Goal: Task Accomplishment & Management: Use online tool/utility

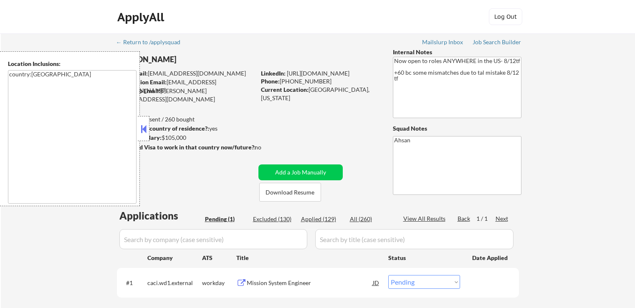
select select ""pending""
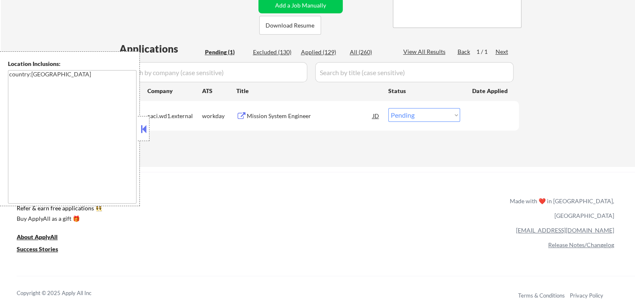
click at [143, 134] on button at bounding box center [143, 129] width 9 height 13
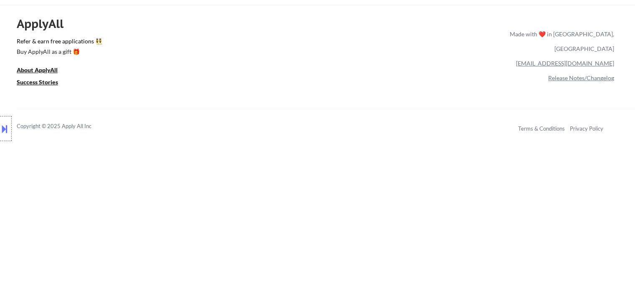
click at [186, 91] on div "ApplyAll Refer & earn free applications 👯‍♀️ Buy ApplyAll as a gift 🎁 About App…" at bounding box center [317, 77] width 635 height 132
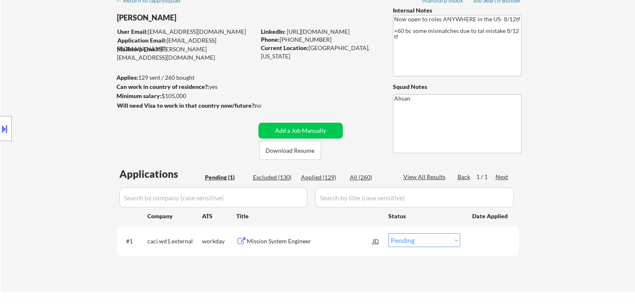
scroll to position [0, 0]
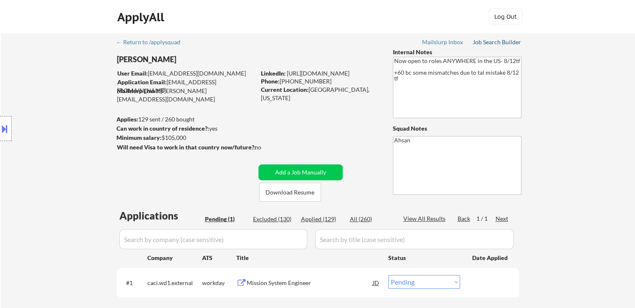
click at [494, 41] on div "Job Search Builder" at bounding box center [497, 42] width 49 height 6
select select ""pending""
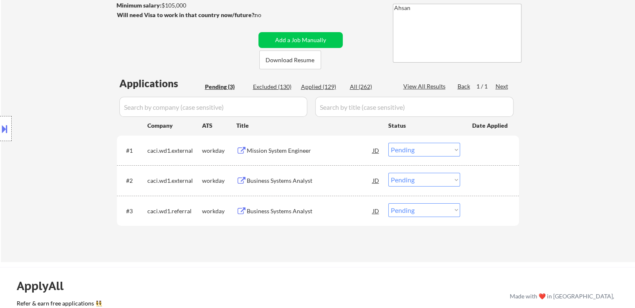
scroll to position [167, 0]
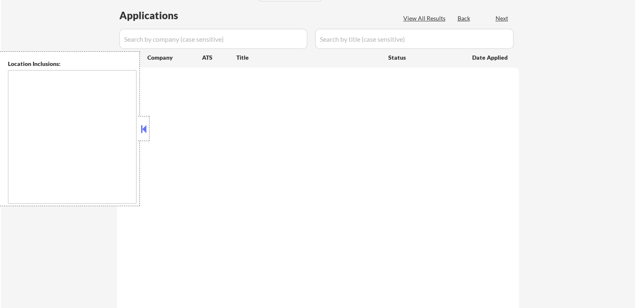
scroll to position [167, 0]
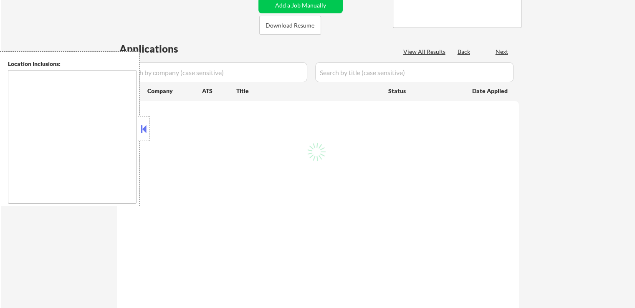
select select ""pending""
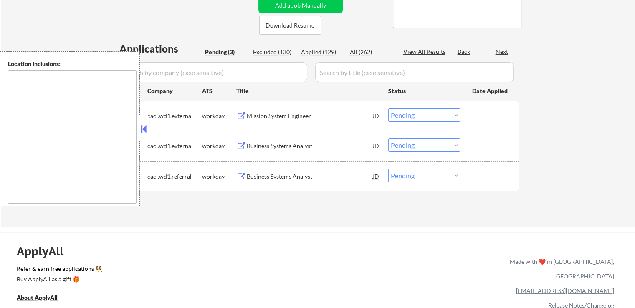
type textarea "country:[GEOGRAPHIC_DATA]"
click at [144, 132] on button at bounding box center [143, 129] width 9 height 13
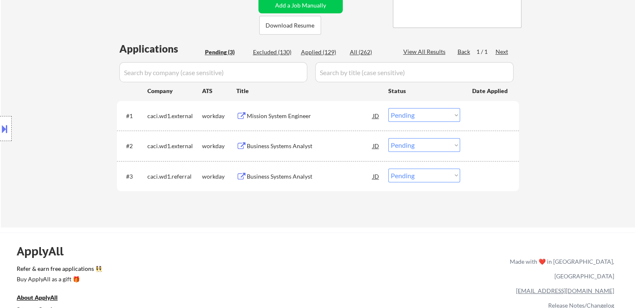
click at [98, 115] on div "Location Inclusions: country:[GEOGRAPHIC_DATA]" at bounding box center [75, 128] width 150 height 155
click at [97, 113] on div "Location Inclusions: country:[GEOGRAPHIC_DATA]" at bounding box center [75, 128] width 150 height 155
drag, startPoint x: 318, startPoint y: 144, endPoint x: 175, endPoint y: 142, distance: 142.1
click at [175, 142] on div "#2 caci.wd1.external workday Business Systems Analyst JD Choose an option... Pe…" at bounding box center [316, 145] width 394 height 15
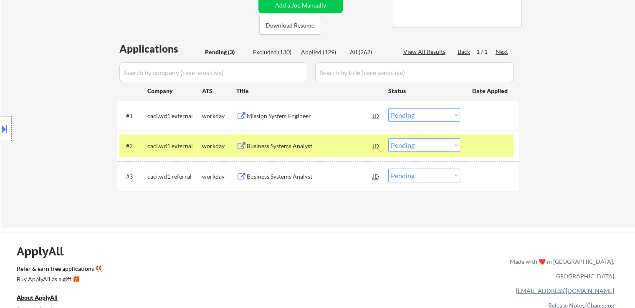
drag, startPoint x: 321, startPoint y: 200, endPoint x: 320, endPoint y: 192, distance: 8.4
click at [322, 200] on div "Applications Pending (3) Excluded (130) Applied (129) All (262) View All Result…" at bounding box center [318, 127] width 402 height 170
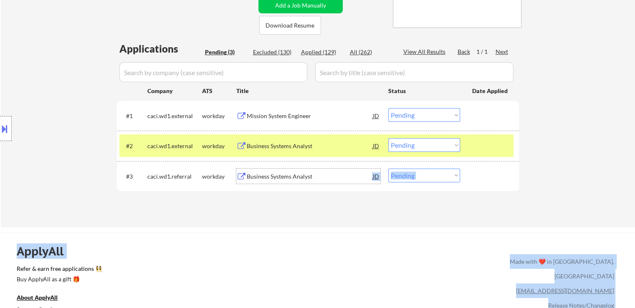
drag, startPoint x: 145, startPoint y: 169, endPoint x: 153, endPoint y: 162, distance: 10.3
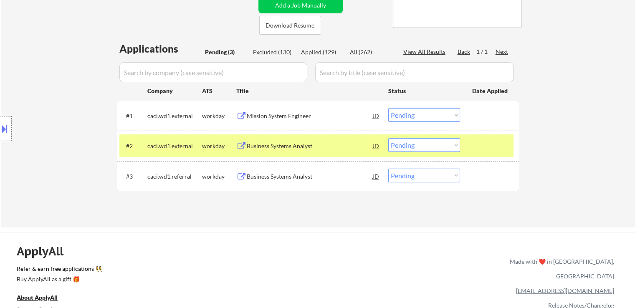
click at [257, 211] on div "Applications Pending (3) Excluded (130) Applied (129) All (262) View All Result…" at bounding box center [318, 127] width 402 height 170
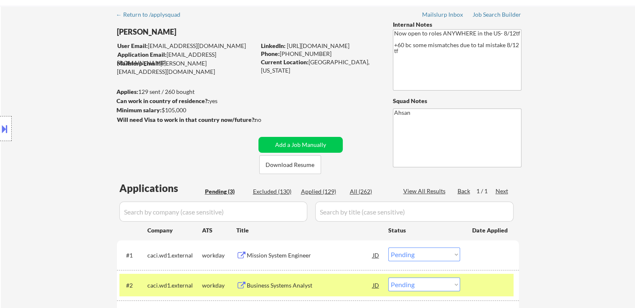
scroll to position [0, 0]
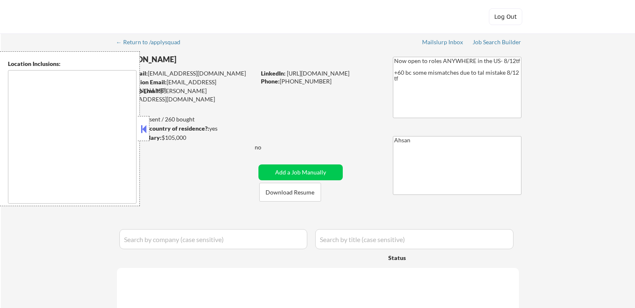
type textarea "country:[GEOGRAPHIC_DATA]"
select select ""pending""
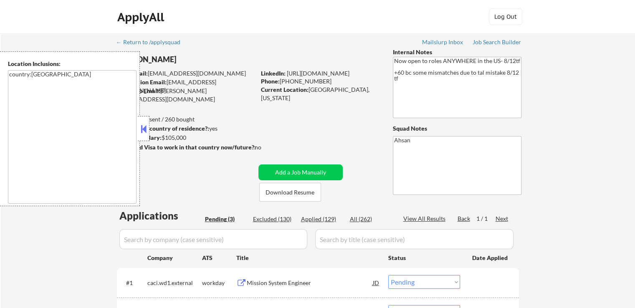
click at [148, 133] on button at bounding box center [143, 129] width 9 height 13
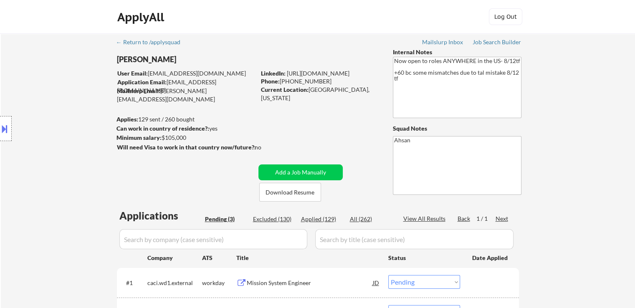
click at [99, 137] on div "Location Inclusions: country:[GEOGRAPHIC_DATA]" at bounding box center [75, 128] width 150 height 155
click at [610, 90] on div "← Return to /applysquad Mailslurp Inbox Job Search Builder Catherine White User…" at bounding box center [318, 213] width 635 height 361
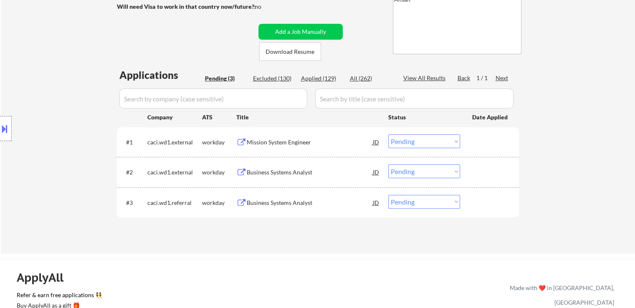
scroll to position [167, 0]
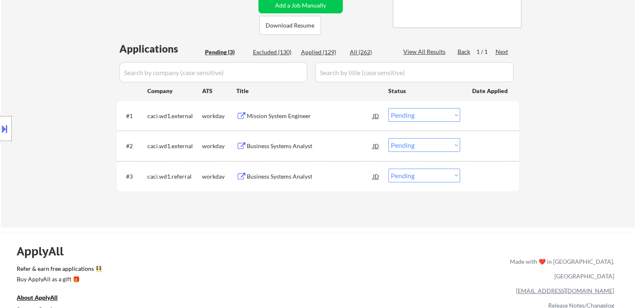
drag, startPoint x: 92, startPoint y: 116, endPoint x: 641, endPoint y: 30, distance: 556.0
click at [92, 114] on div "Location Inclusions: country:[GEOGRAPHIC_DATA]" at bounding box center [75, 128] width 150 height 155
